Goal: Task Accomplishment & Management: Manage account settings

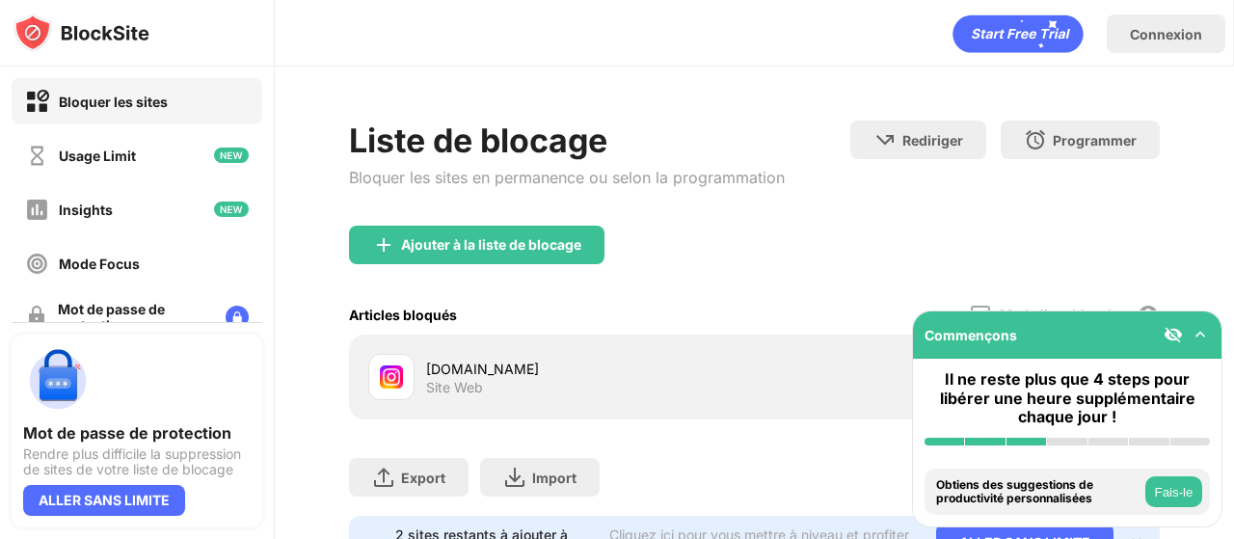
scroll to position [98, 0]
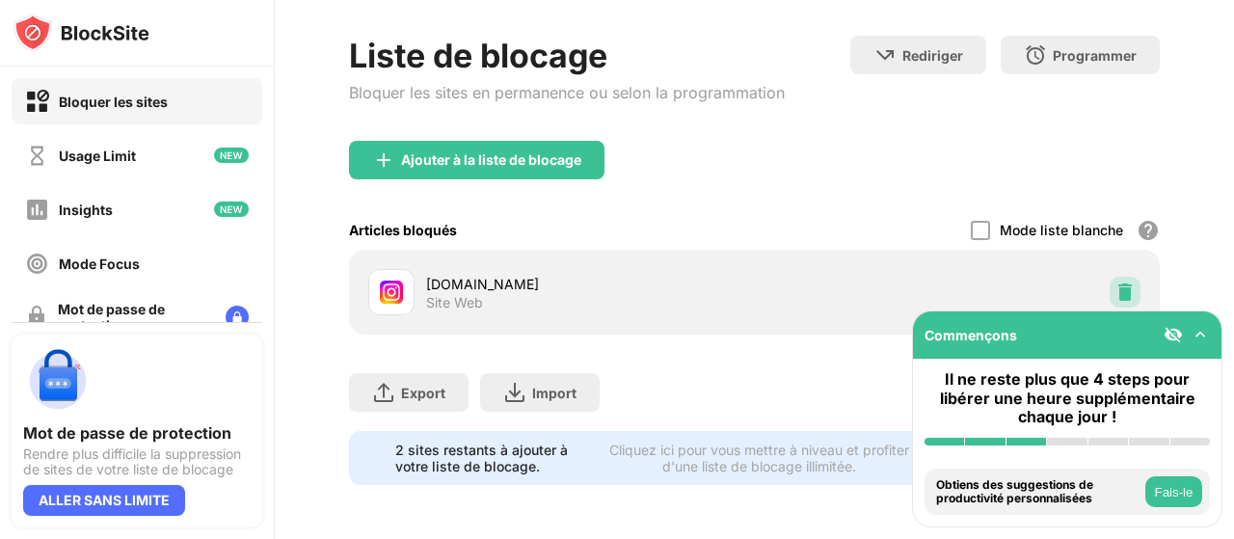
click at [1116, 283] on img at bounding box center [1125, 292] width 19 height 19
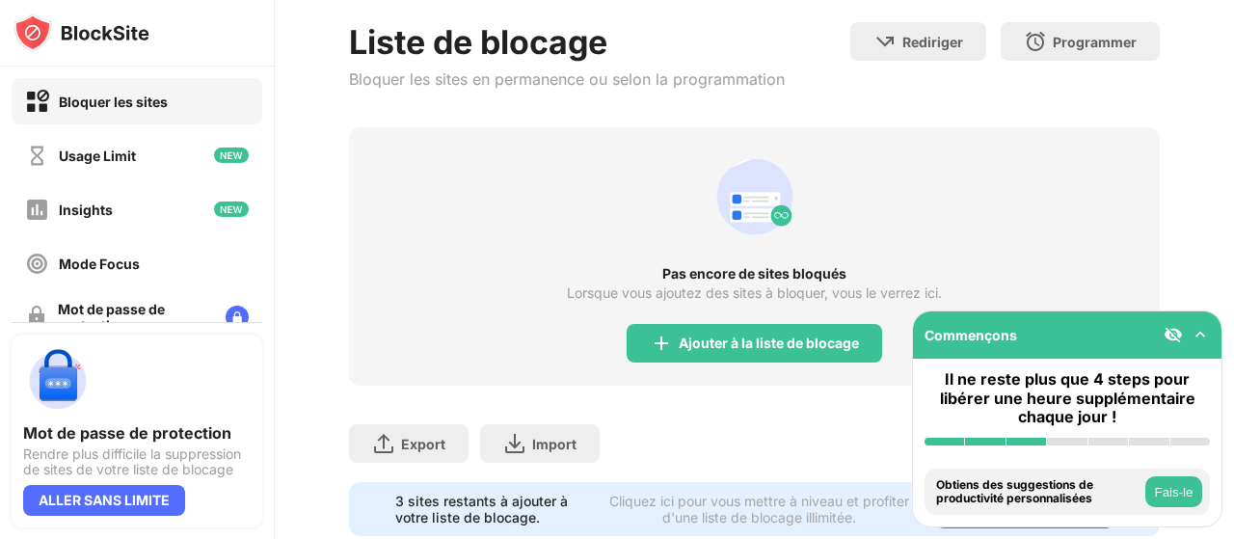
scroll to position [160, 0]
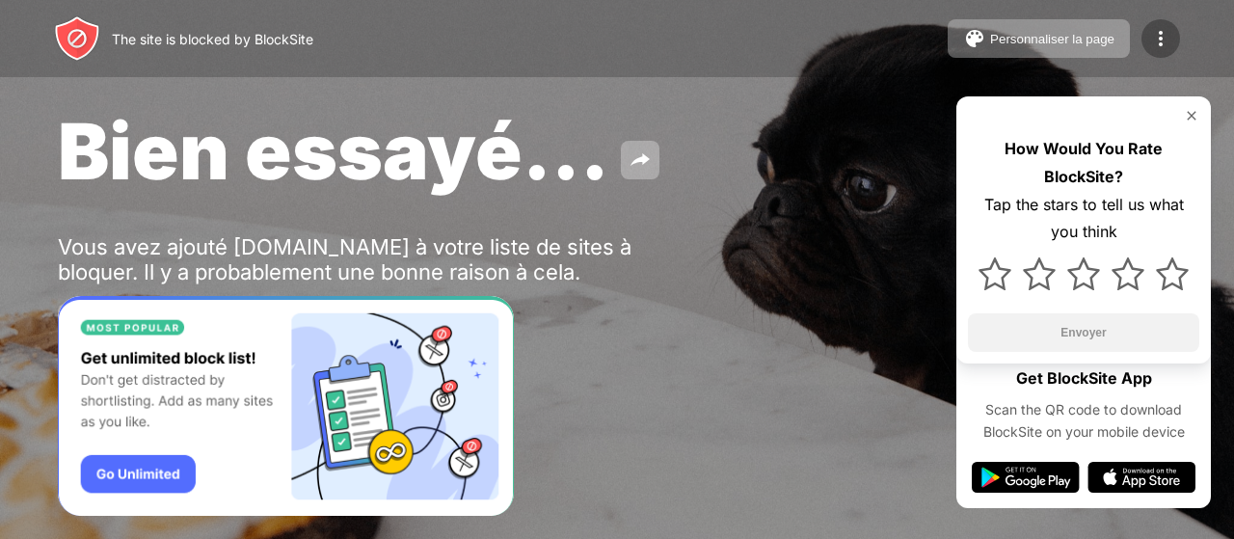
click at [1147, 37] on div at bounding box center [1161, 38] width 39 height 39
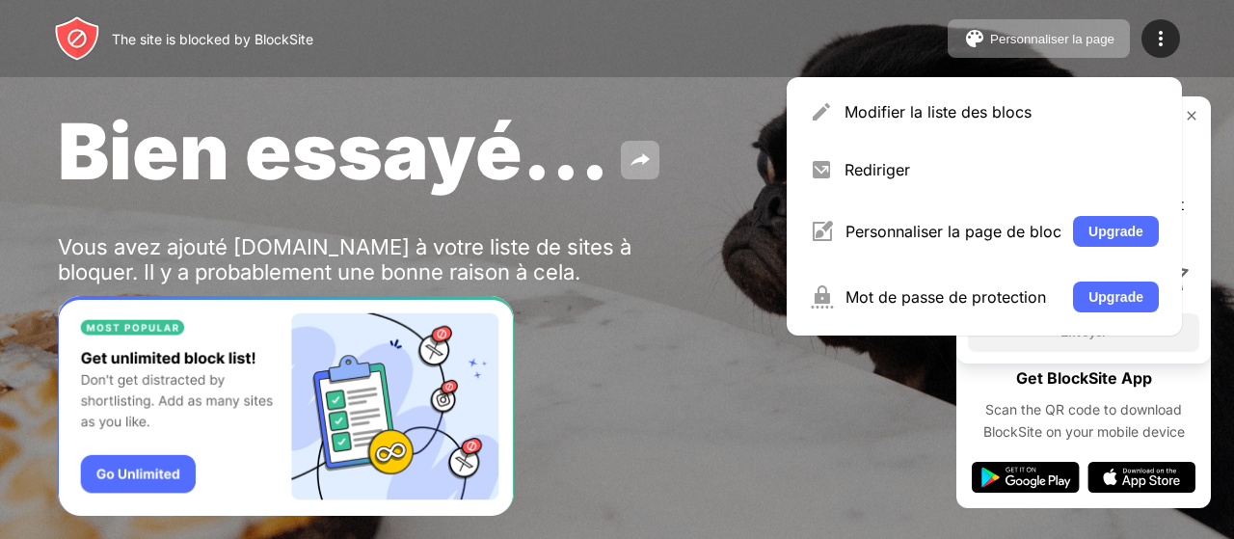
click at [910, 138] on div "Modifier la liste des blocs Rediriger Personnaliser la page de bloc Upgrade Mot…" at bounding box center [984, 206] width 395 height 258
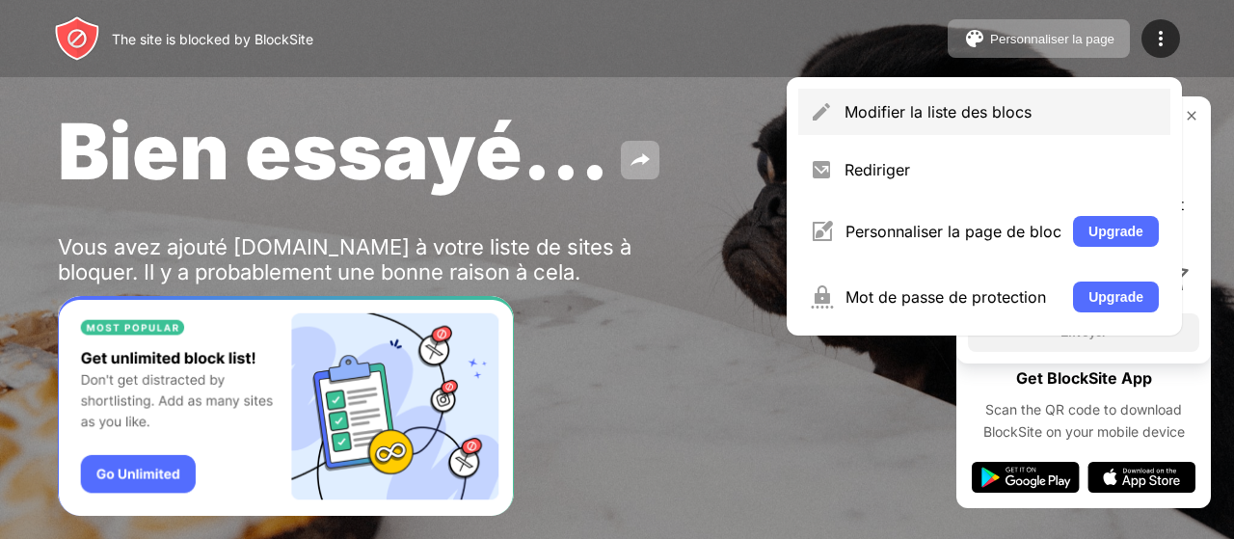
click at [861, 113] on div "Modifier la liste des blocs" at bounding box center [1002, 111] width 314 height 19
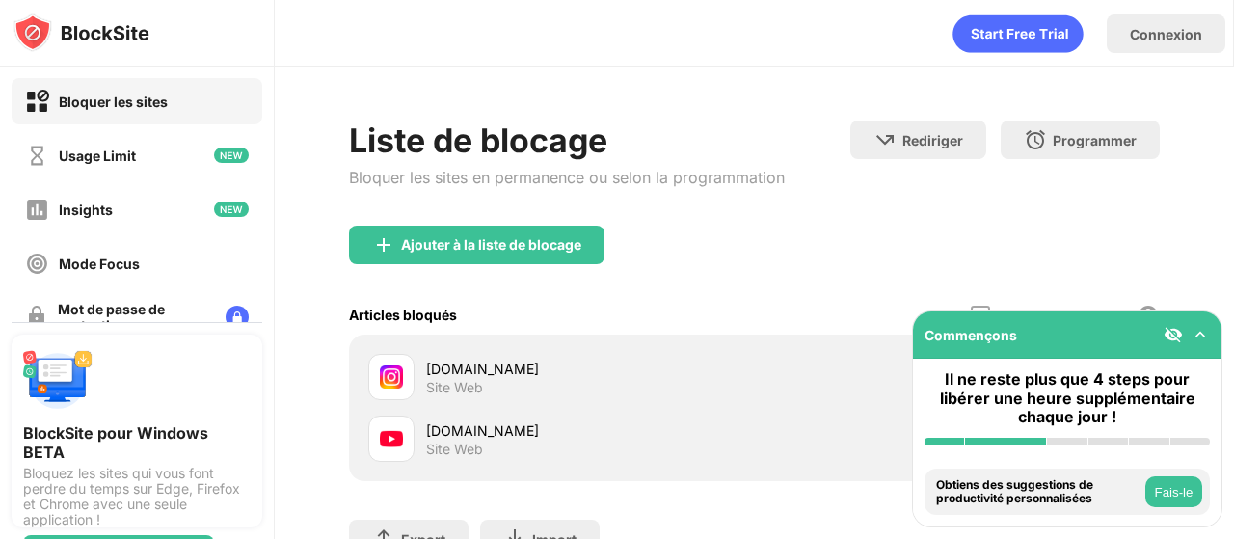
scroll to position [160, 0]
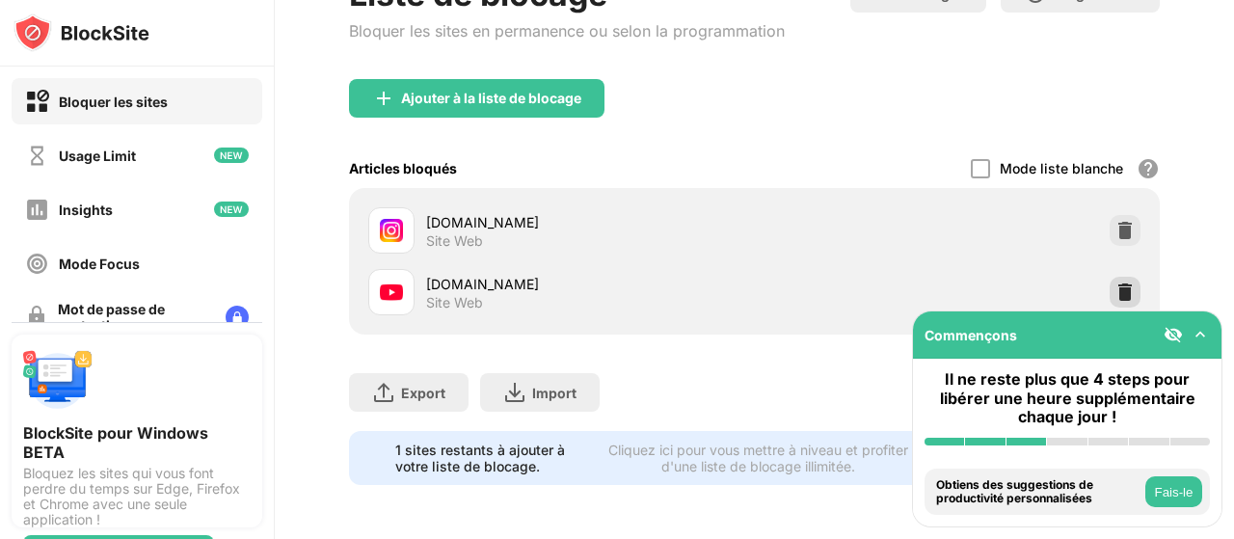
click at [1116, 283] on img at bounding box center [1125, 292] width 19 height 19
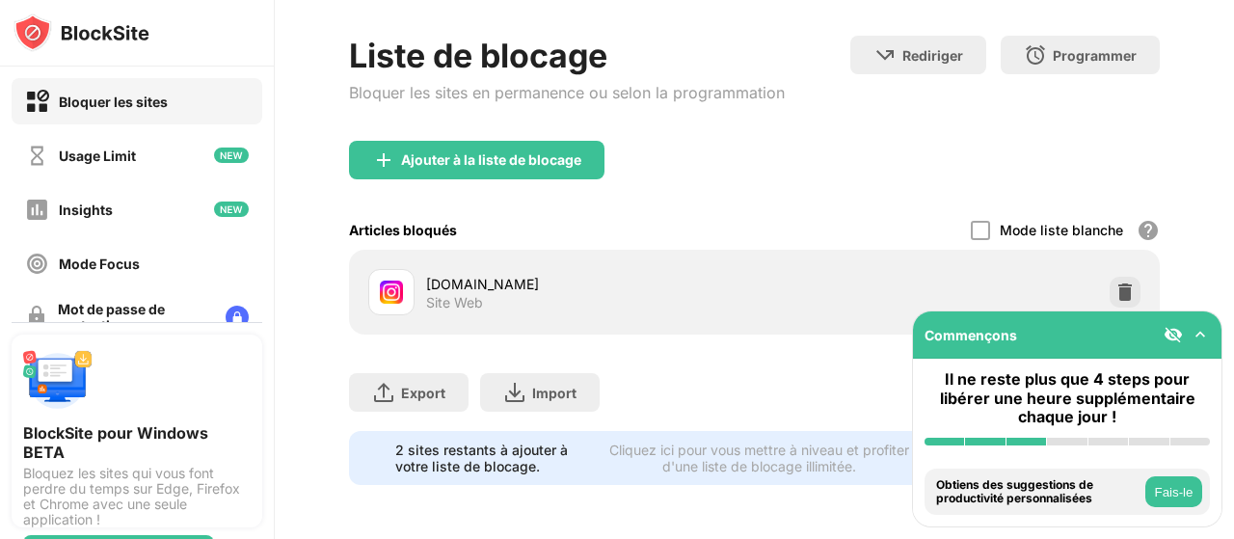
scroll to position [98, 0]
